Goal: Task Accomplishment & Management: Complete application form

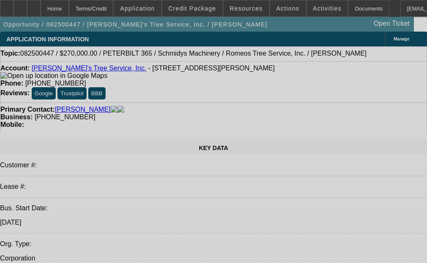
select select "0"
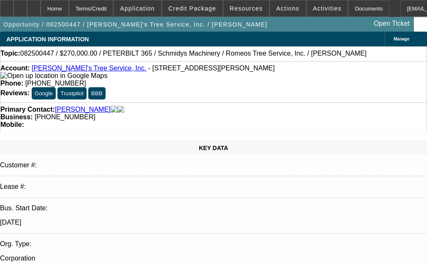
select select "0"
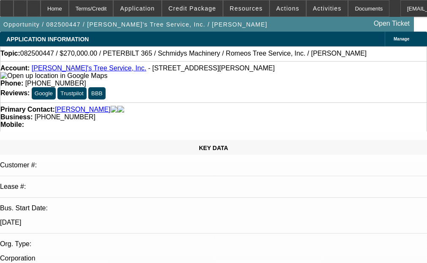
select select "0"
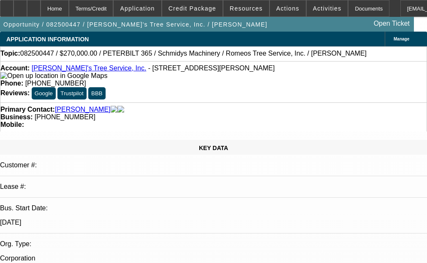
select select "0"
select select "1"
select select "3"
select select "6"
select select "1"
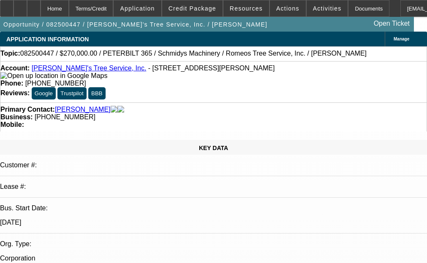
select select "3"
select select "6"
select select "1"
select select "3"
select select "6"
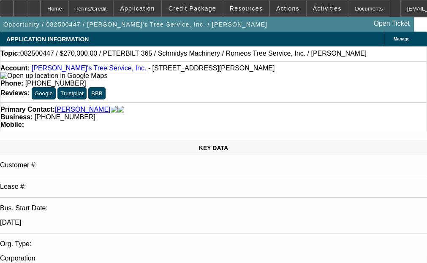
select select "1"
select select "3"
select select "6"
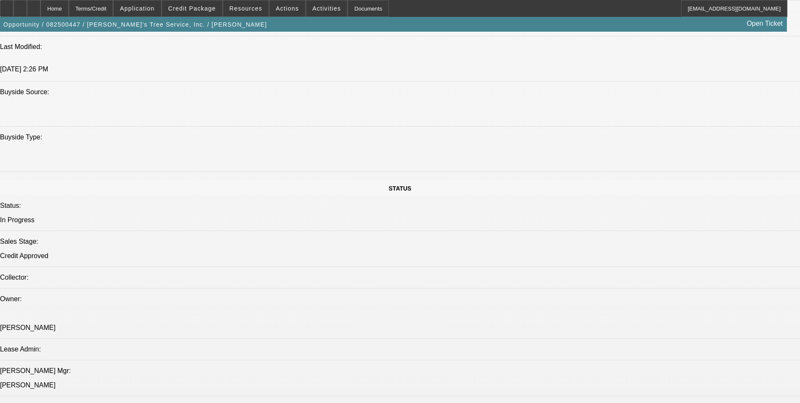
scroll to position [886, 0]
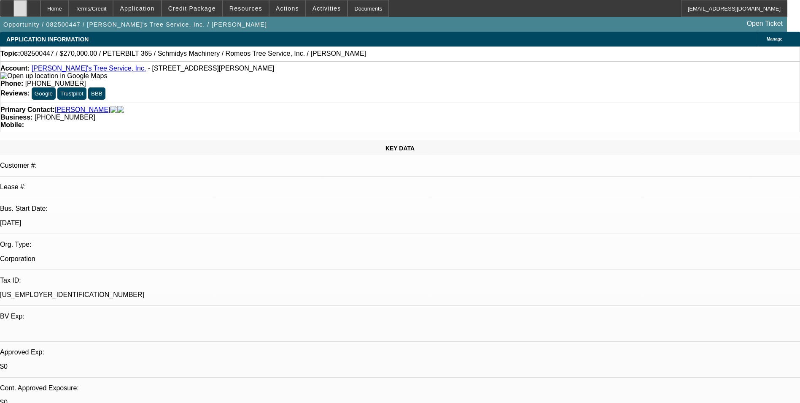
select select "0"
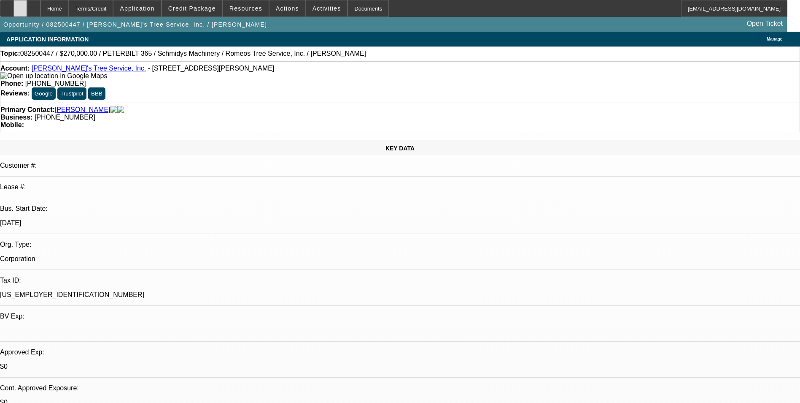
select select "0"
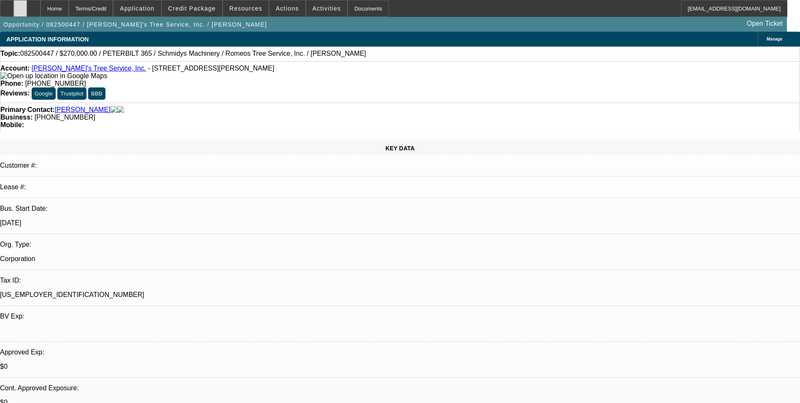
select select "0"
select select "1"
select select "3"
select select "6"
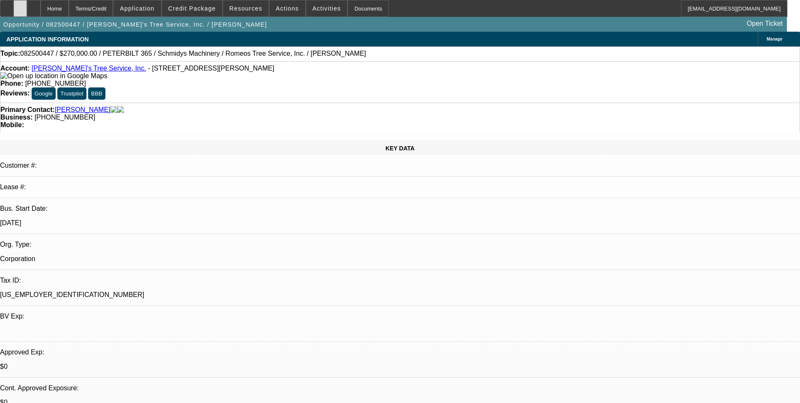
select select "1"
select select "3"
select select "6"
select select "1"
select select "3"
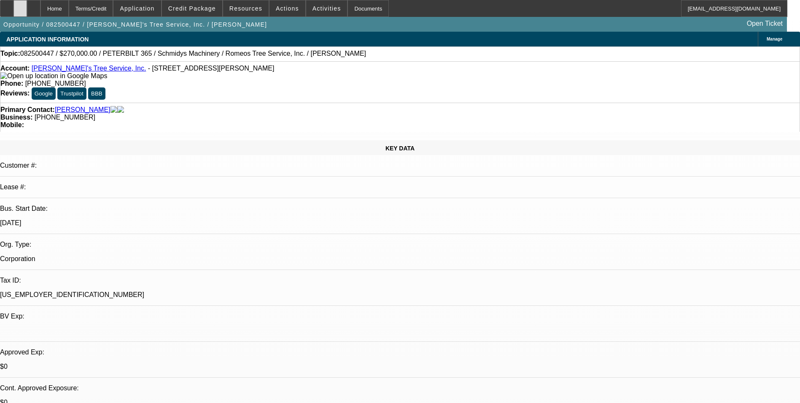
select select "6"
select select "1"
select select "3"
select select "6"
click at [20, 5] on icon at bounding box center [20, 5] width 0 height 0
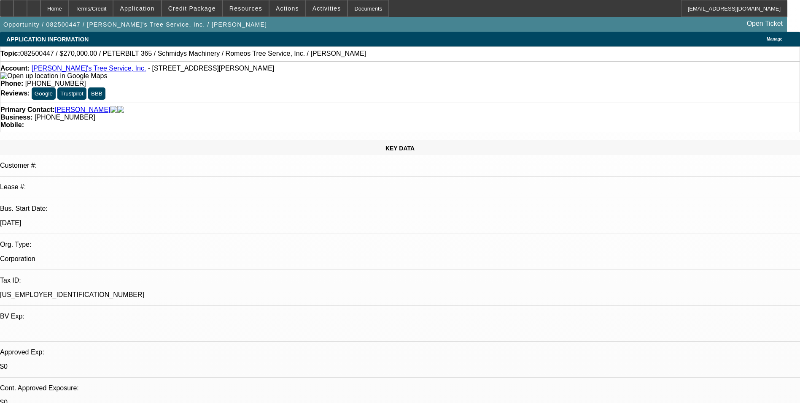
click at [208, 17] on div "Opportunity / 082500447 / [PERSON_NAME]'s Tree Service, Inc. / [PERSON_NAME] Op…" at bounding box center [393, 24] width 787 height 15
click at [208, 14] on span at bounding box center [192, 8] width 60 height 20
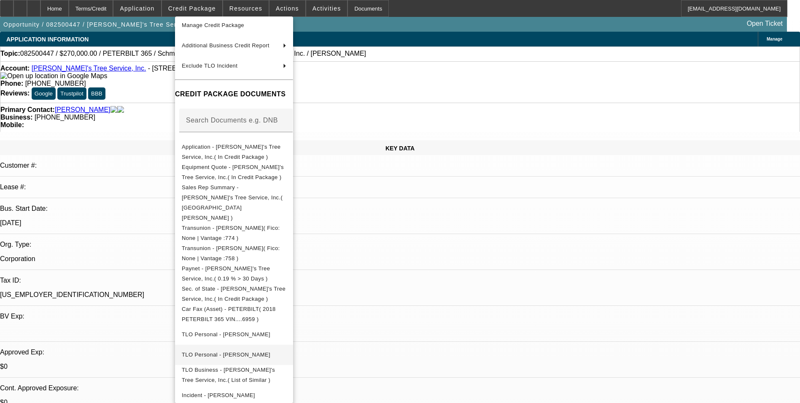
scroll to position [138, 0]
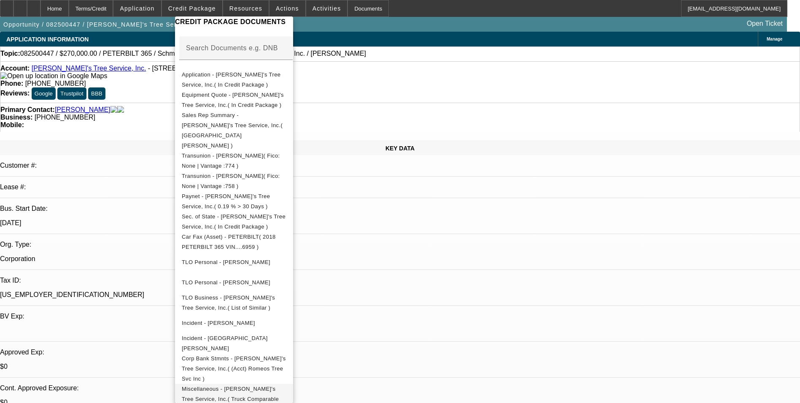
click at [259, 384] on span "Miscellaneous - [PERSON_NAME]'s Tree Service, Inc.( Truck Comparable uploaded f…" at bounding box center [234, 404] width 105 height 41
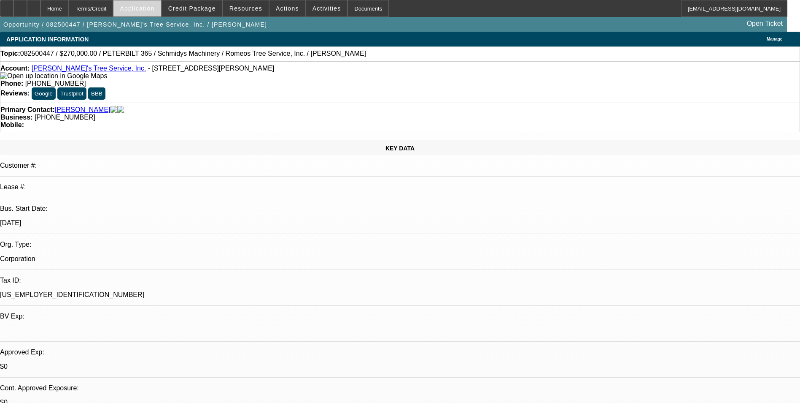
click at [161, 15] on span at bounding box center [136, 8] width 47 height 20
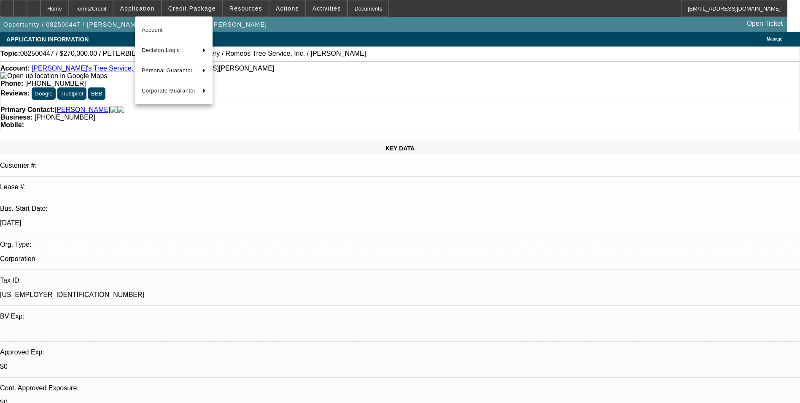
click at [204, 6] on div at bounding box center [400, 201] width 800 height 403
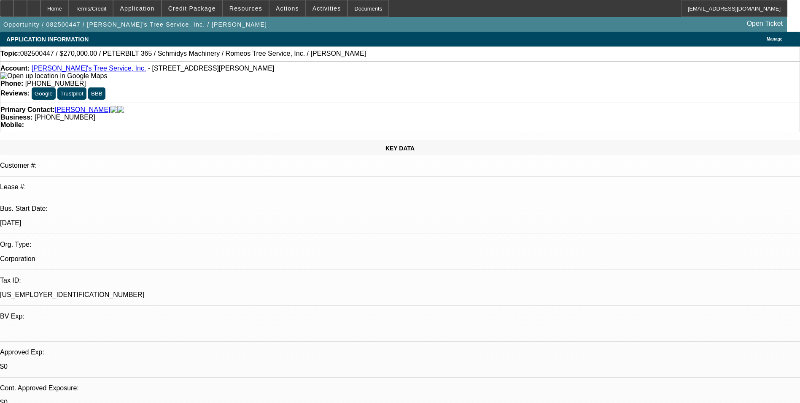
click at [204, 6] on span "Credit Package" at bounding box center [192, 8] width 48 height 7
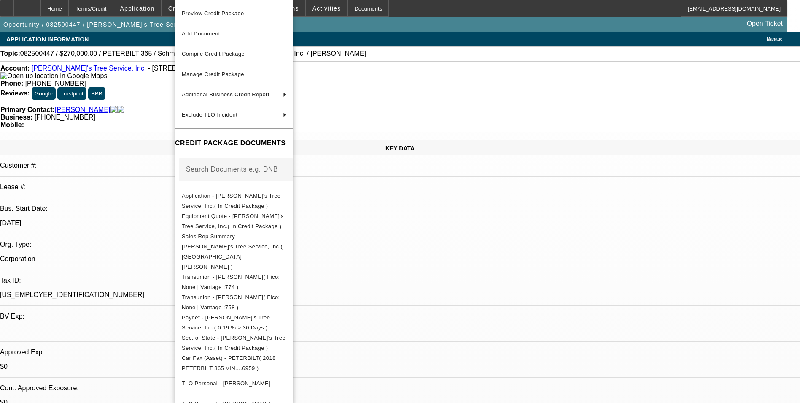
scroll to position [121, 0]
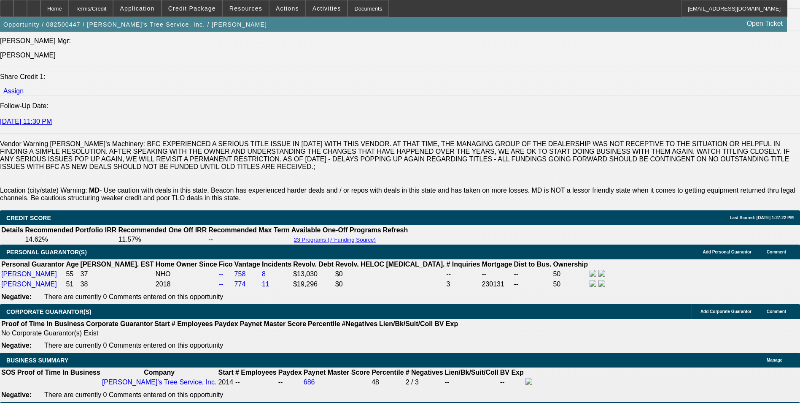
scroll to position [1224, 0]
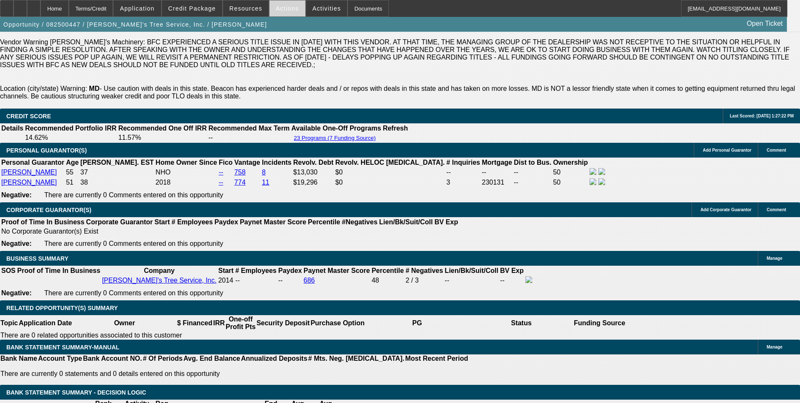
click at [285, 8] on span "Actions" at bounding box center [287, 8] width 23 height 7
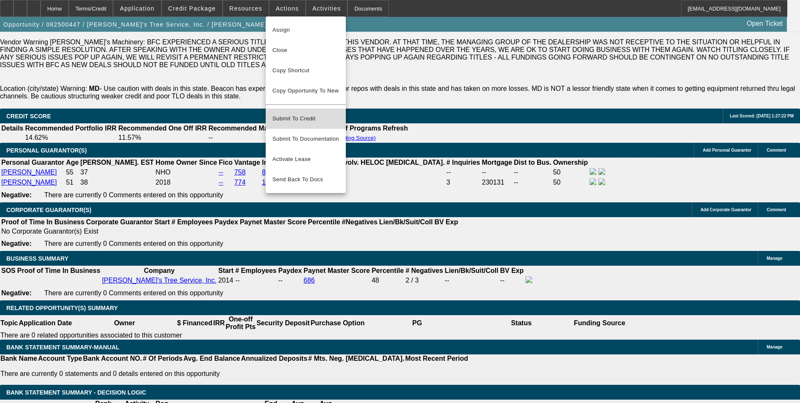
click at [301, 113] on span "Submit To Credit" at bounding box center [306, 118] width 67 height 10
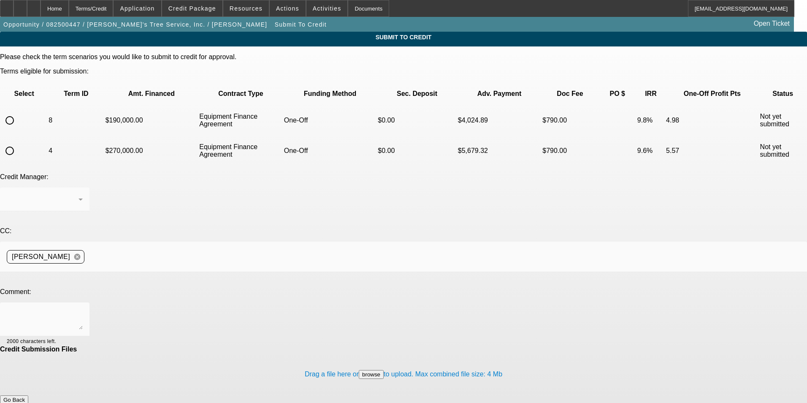
click at [18, 112] on input "radio" at bounding box center [9, 120] width 17 height 17
radio input "true"
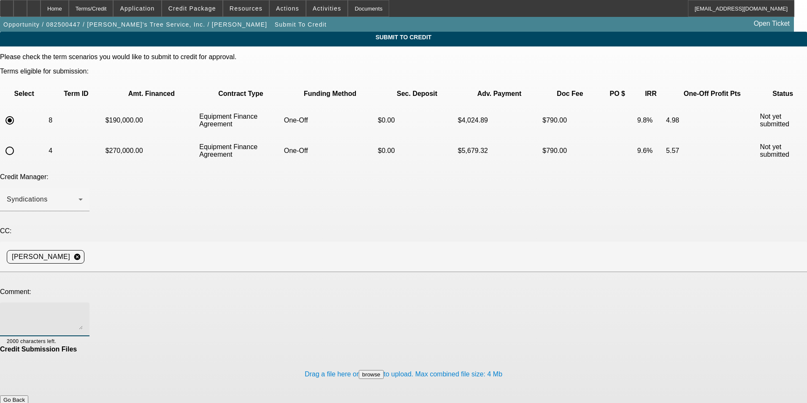
click at [83, 309] on textarea at bounding box center [45, 319] width 76 height 20
type textarea "2 comps added to the file"
click at [24, 402] on button "Submit" at bounding box center [12, 408] width 24 height 9
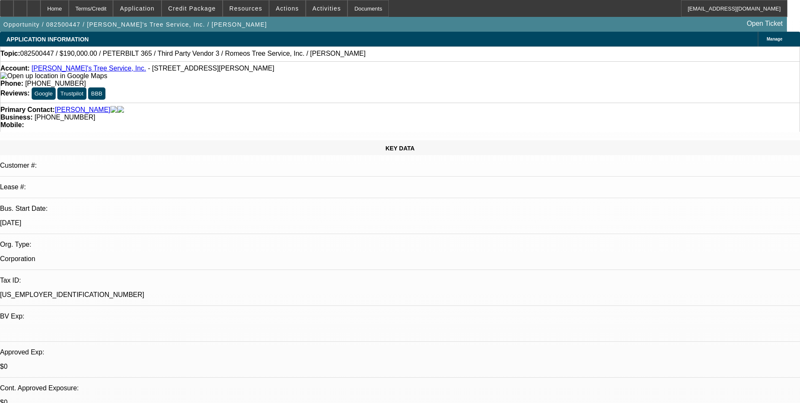
select select "0"
select select "3"
select select "0"
select select "6"
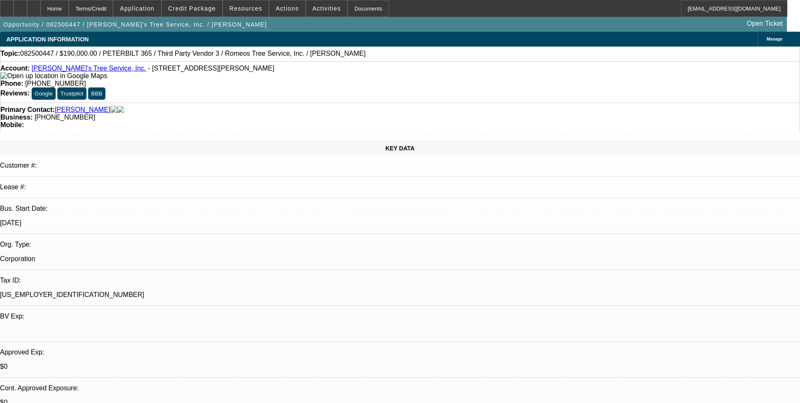
select select "0"
select select "3"
select select "0"
select select "6"
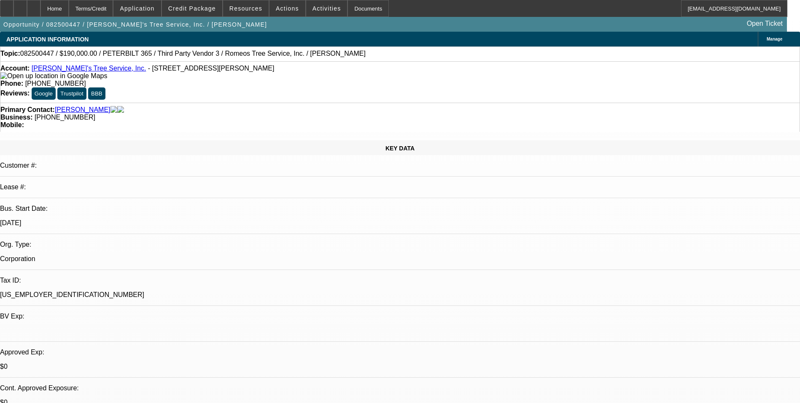
select select "0"
select select "3"
select select "0"
select select "6"
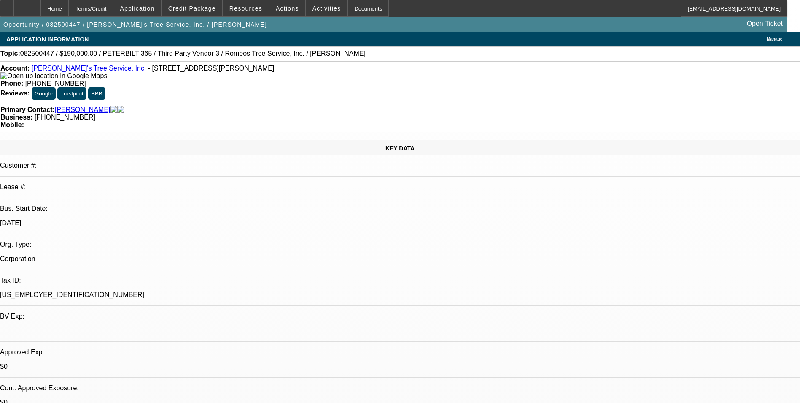
select select "0"
select select "3"
select select "0"
select select "6"
